Goal: Information Seeking & Learning: Compare options

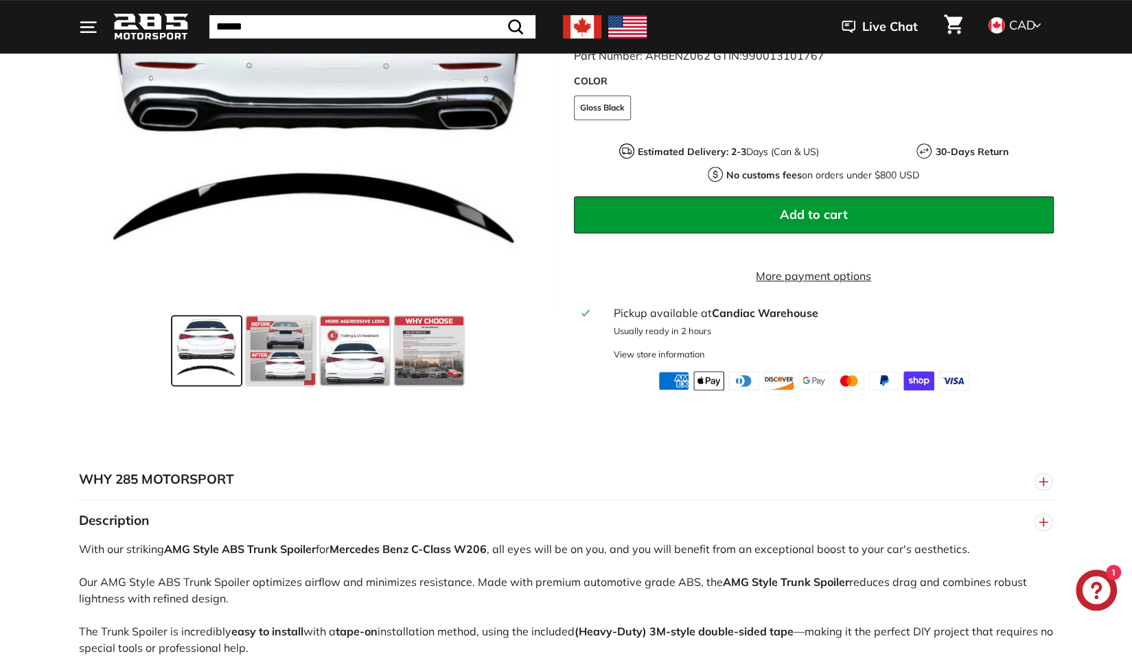
scroll to position [549, 0]
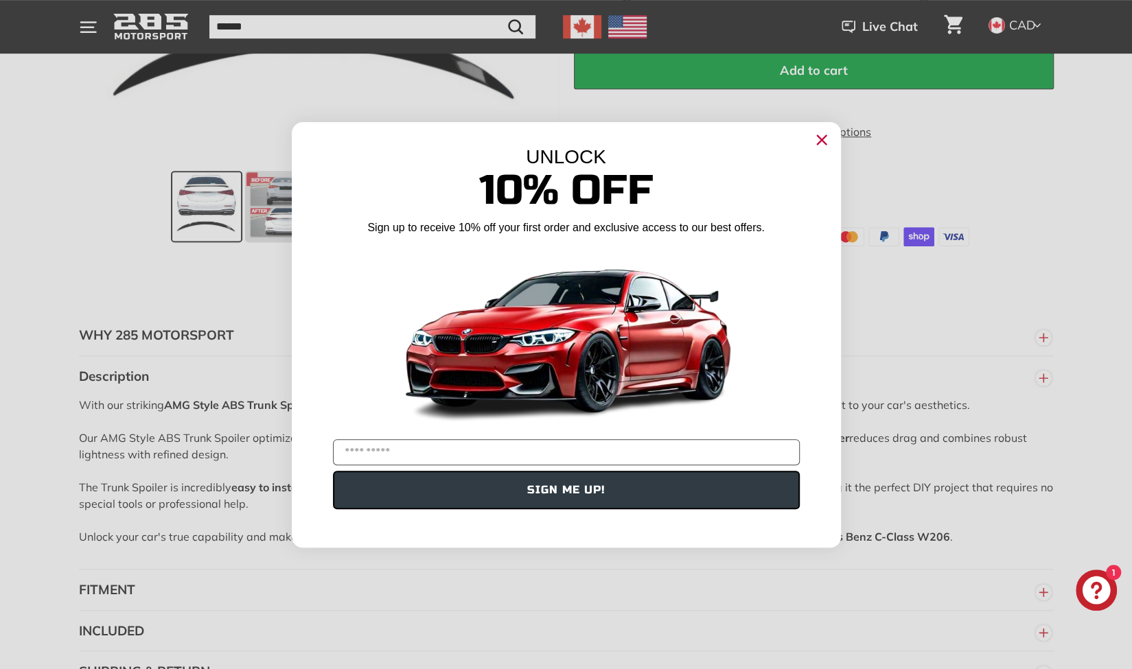
click at [820, 142] on circle "Close dialog" at bounding box center [821, 139] width 21 height 21
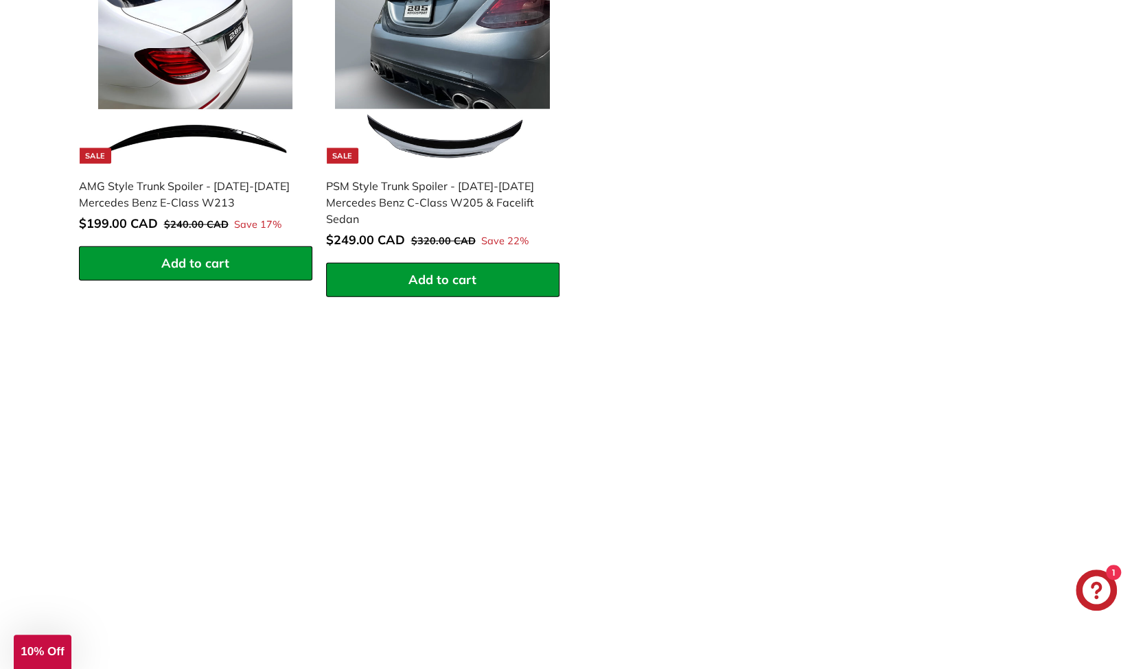
scroll to position [1991, 0]
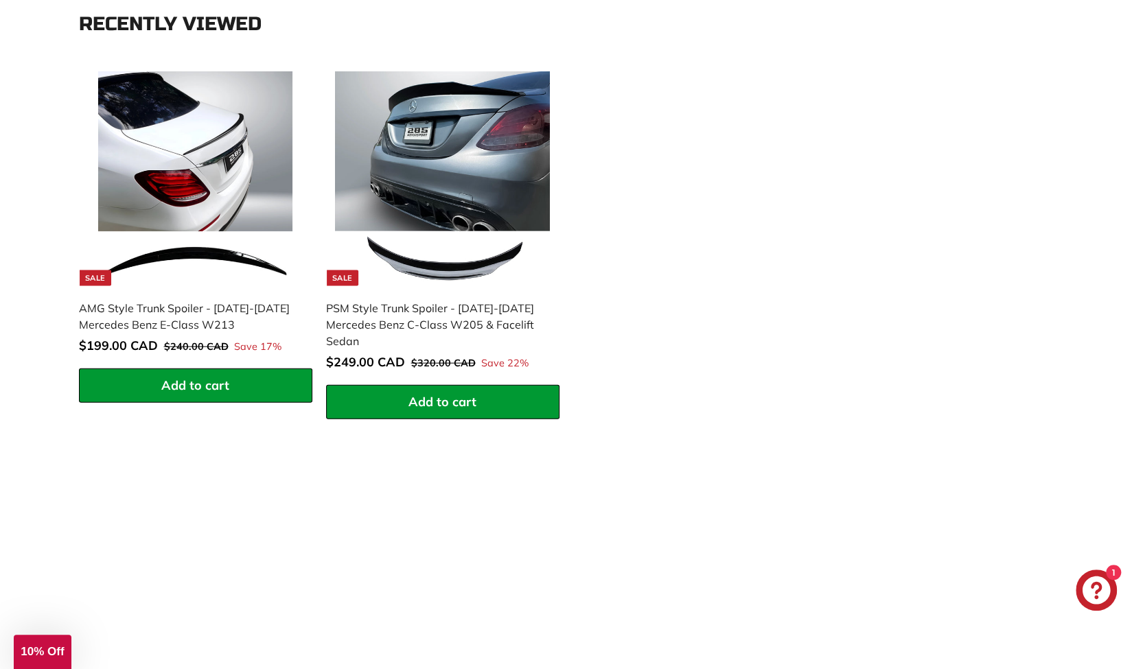
scroll to position [1579, 0]
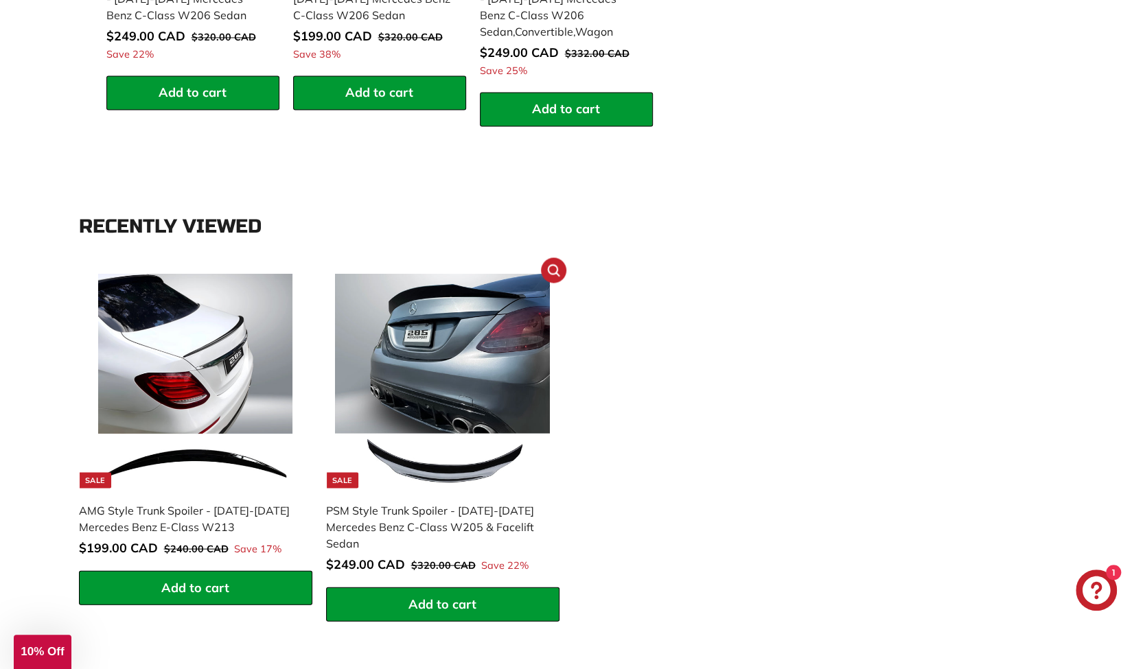
click at [538, 393] on img at bounding box center [442, 380] width 215 height 215
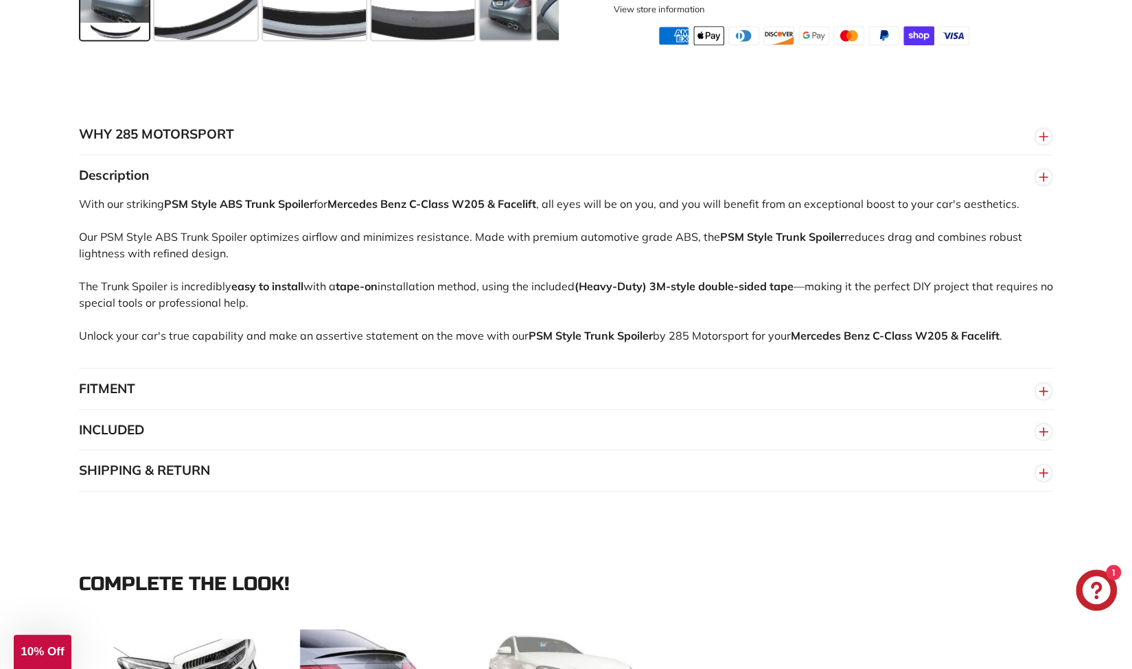
scroll to position [824, 0]
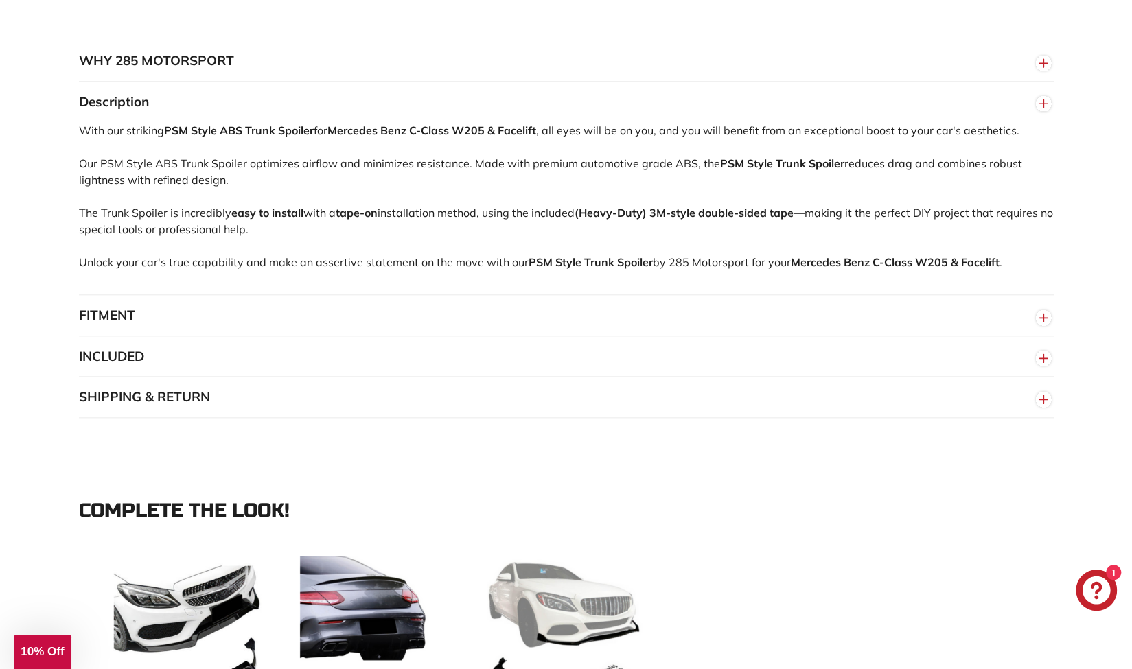
click at [1041, 325] on circle "button" at bounding box center [1043, 317] width 15 height 15
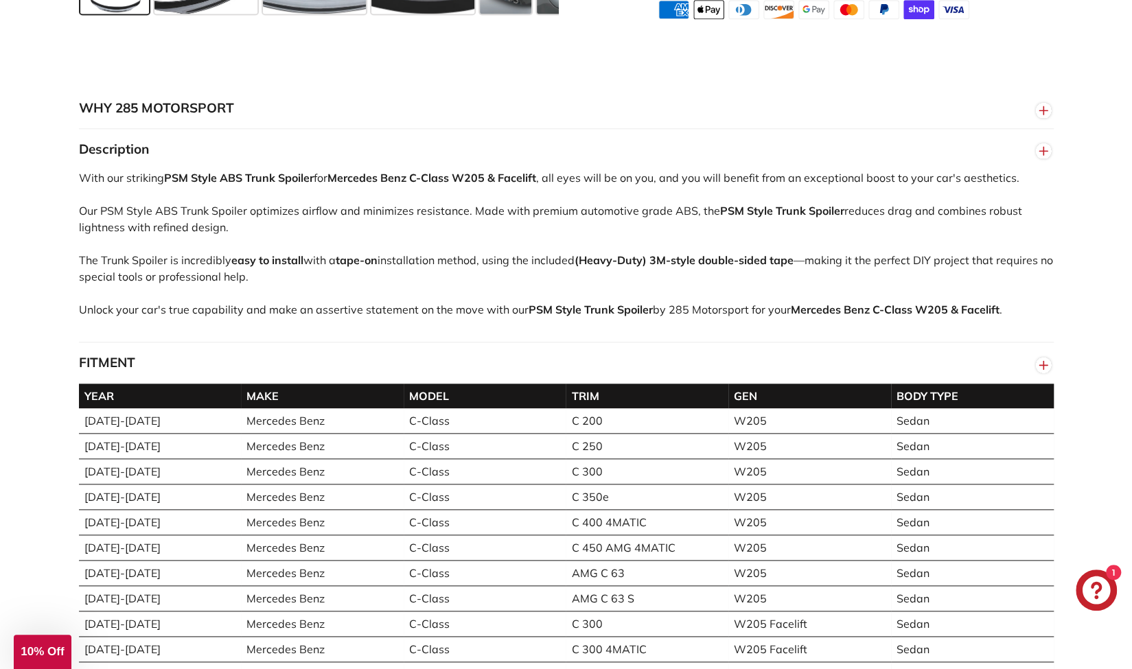
scroll to position [755, 0]
